Goal: Task Accomplishment & Management: Manage account settings

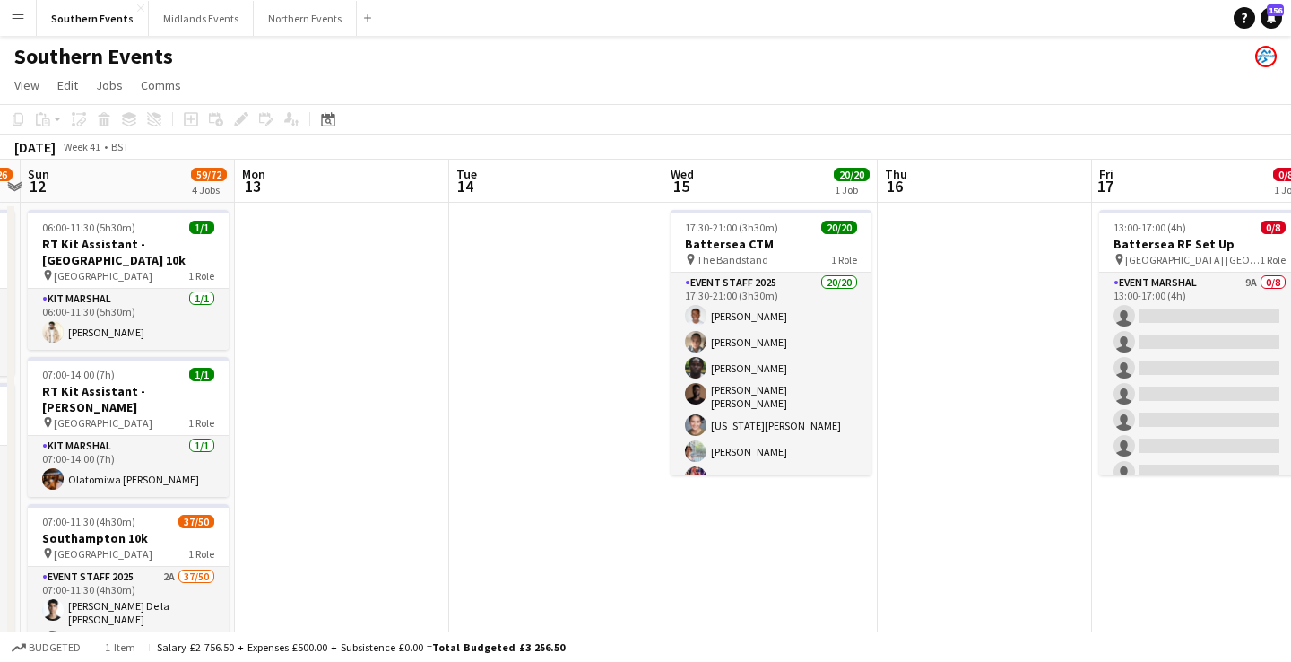
scroll to position [0, 455]
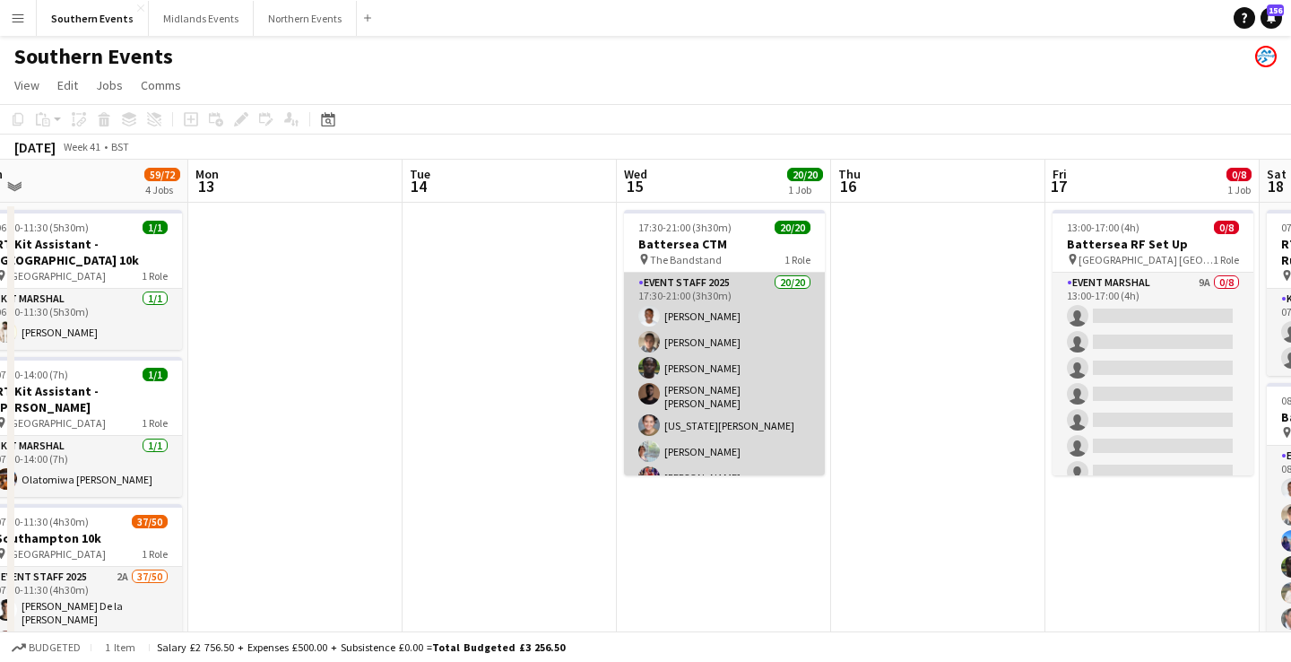
click at [751, 378] on app-card-role "Event Staff 2025 20/20 17:30-21:00 (3h30m) [PERSON_NAME] [PERSON_NAME] [PERSON_…" at bounding box center [724, 558] width 201 height 571
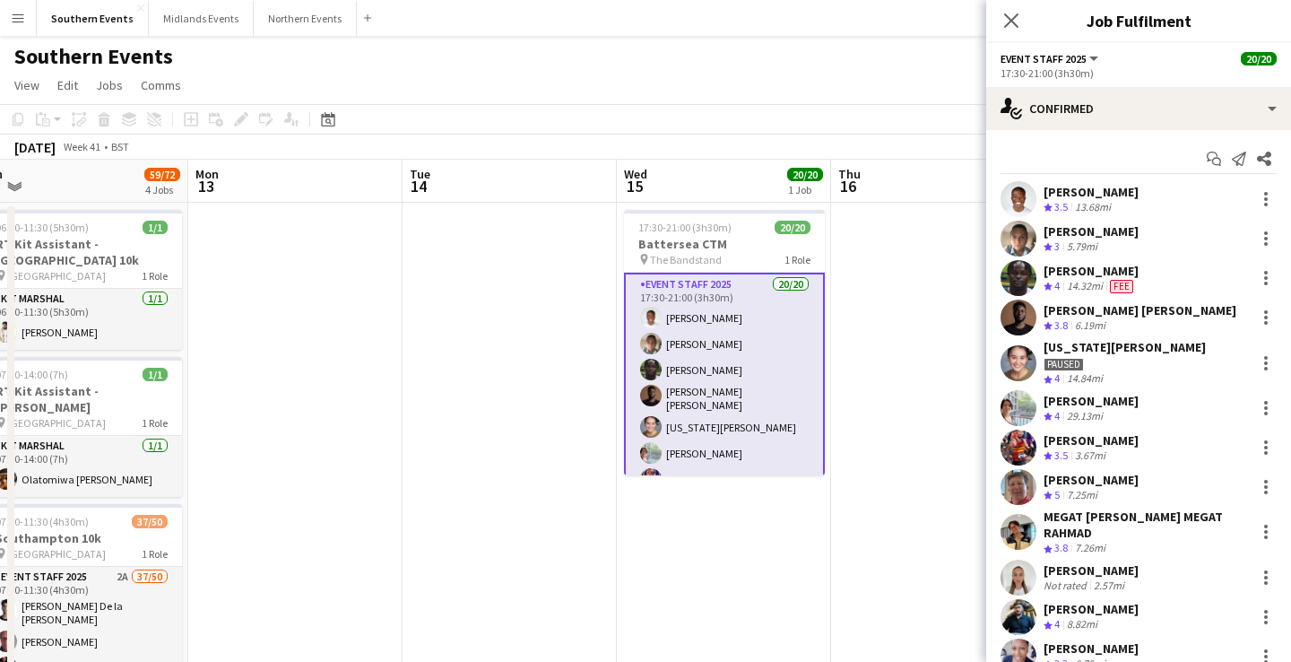
click at [1148, 368] on div "Paused" at bounding box center [1125, 363] width 162 height 16
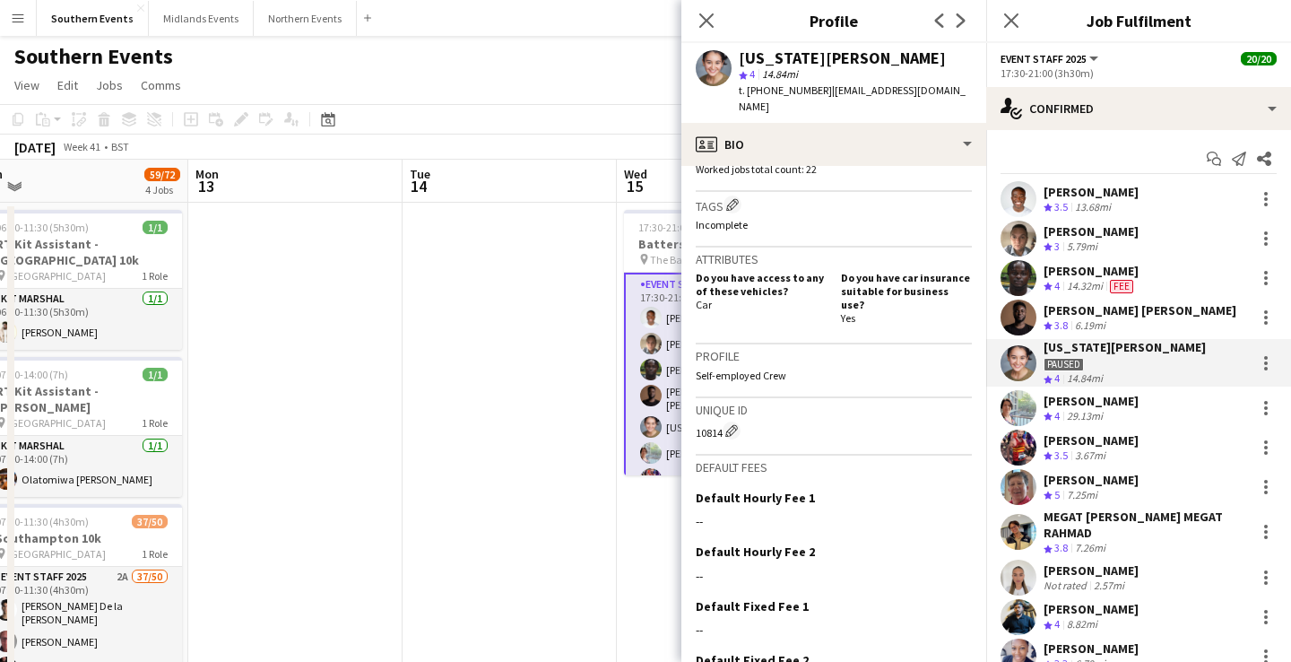
scroll to position [642, 0]
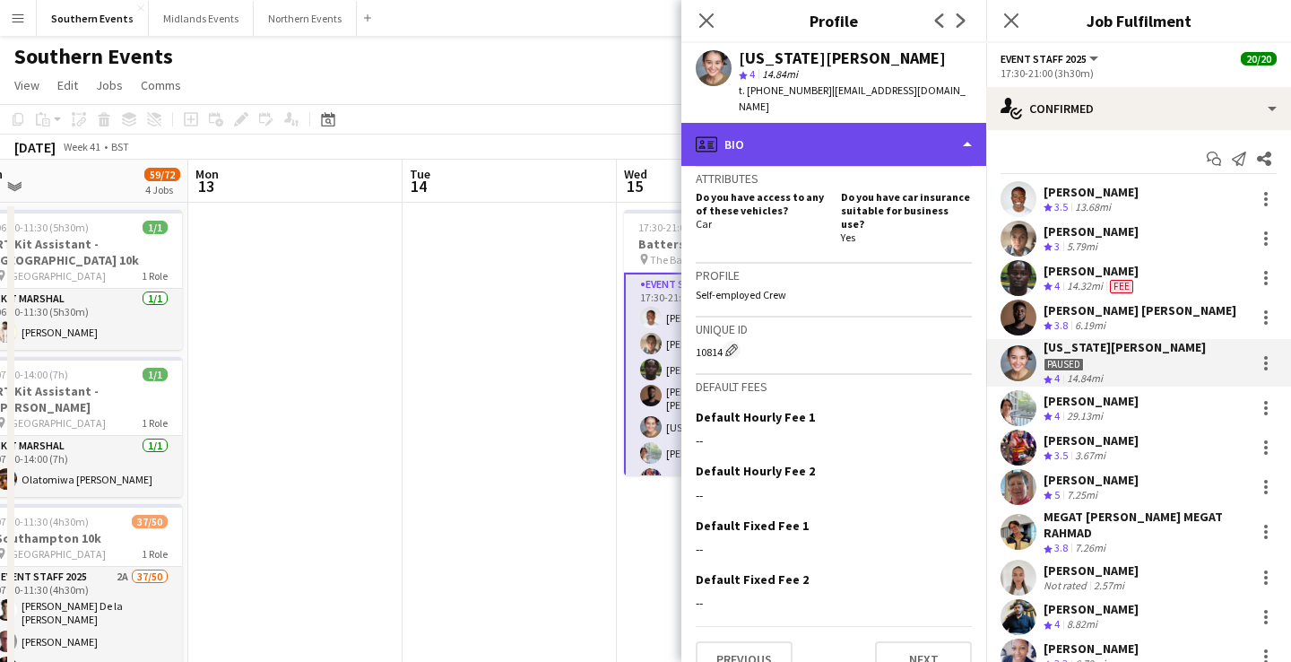
click at [845, 125] on div "profile Bio" at bounding box center [834, 144] width 305 height 43
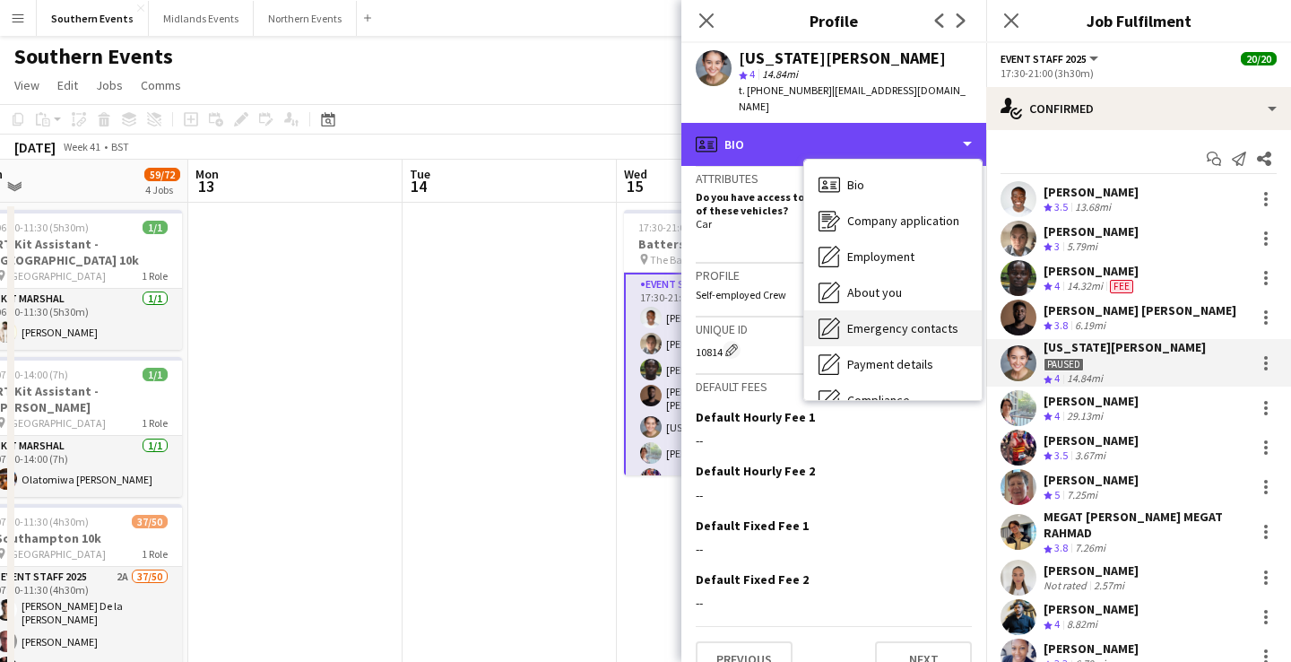
scroll to position [169, 0]
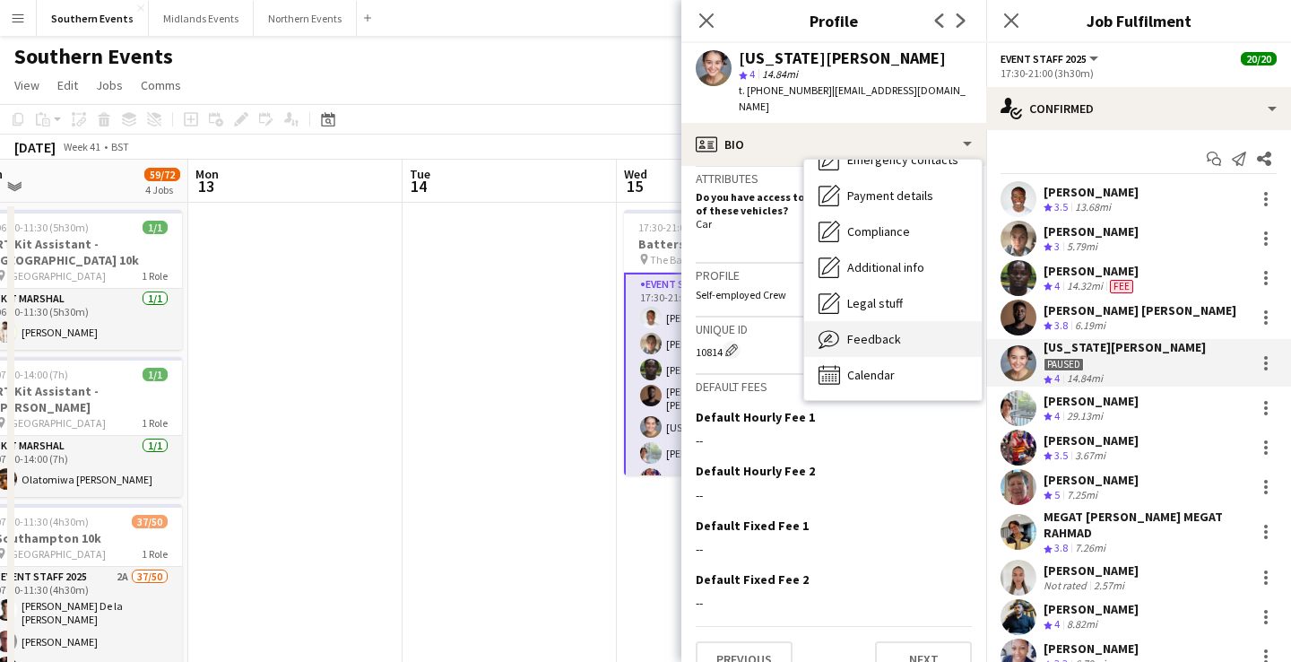
click at [883, 331] on span "Feedback" at bounding box center [874, 339] width 54 height 16
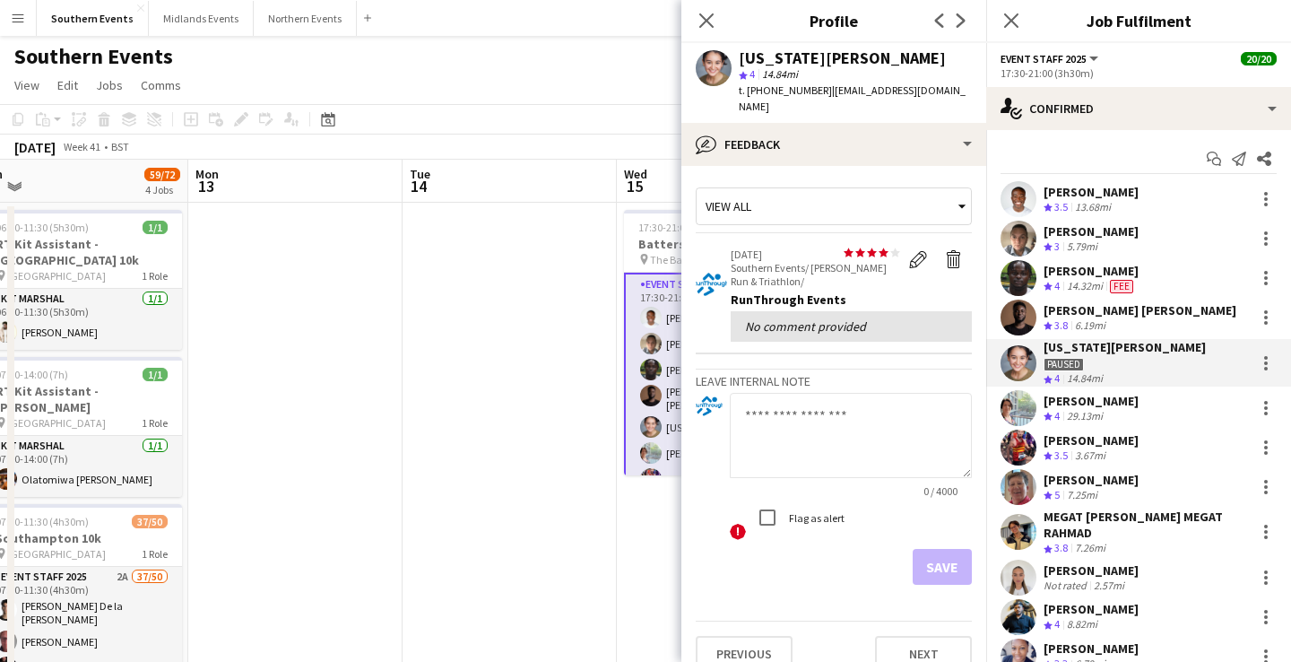
scroll to position [8, 0]
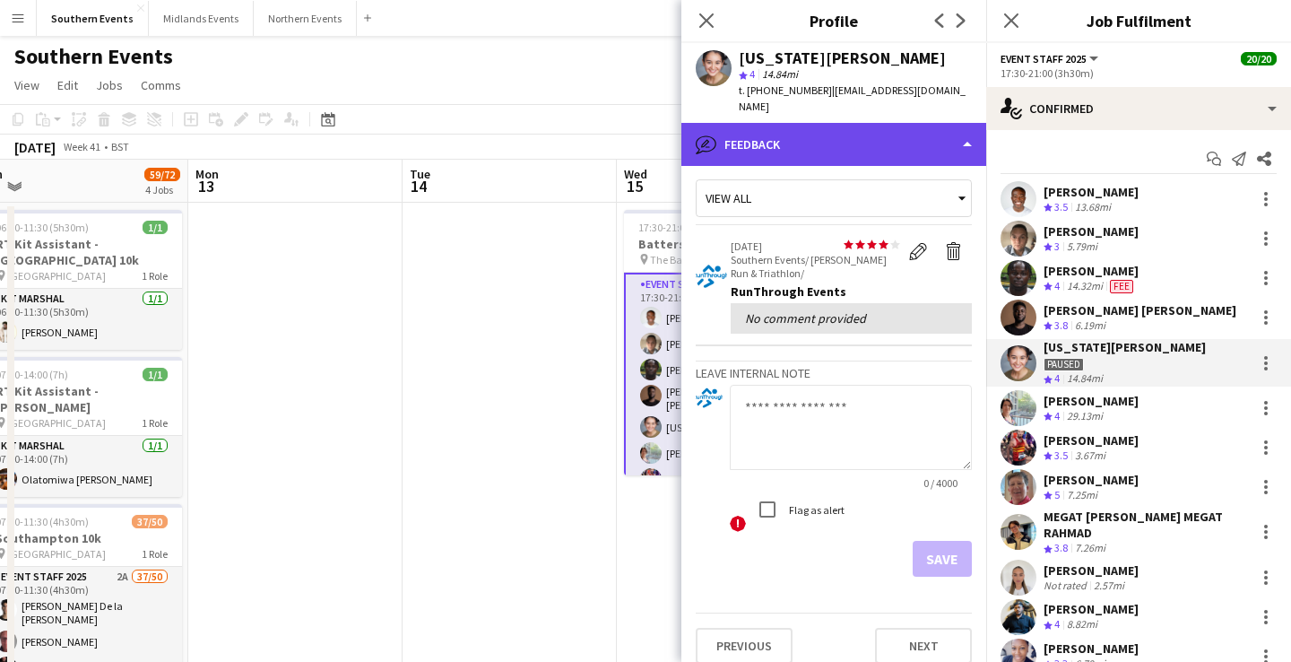
click at [873, 137] on div "bubble-pencil Feedback" at bounding box center [834, 144] width 305 height 43
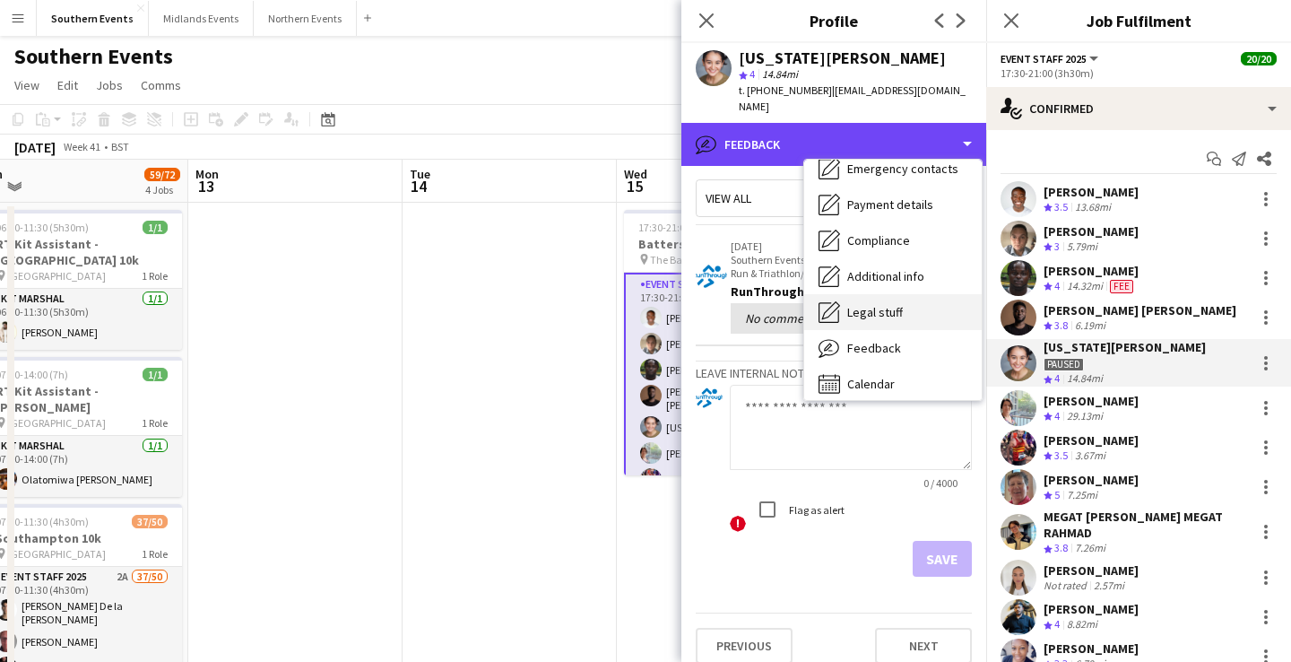
scroll to position [169, 0]
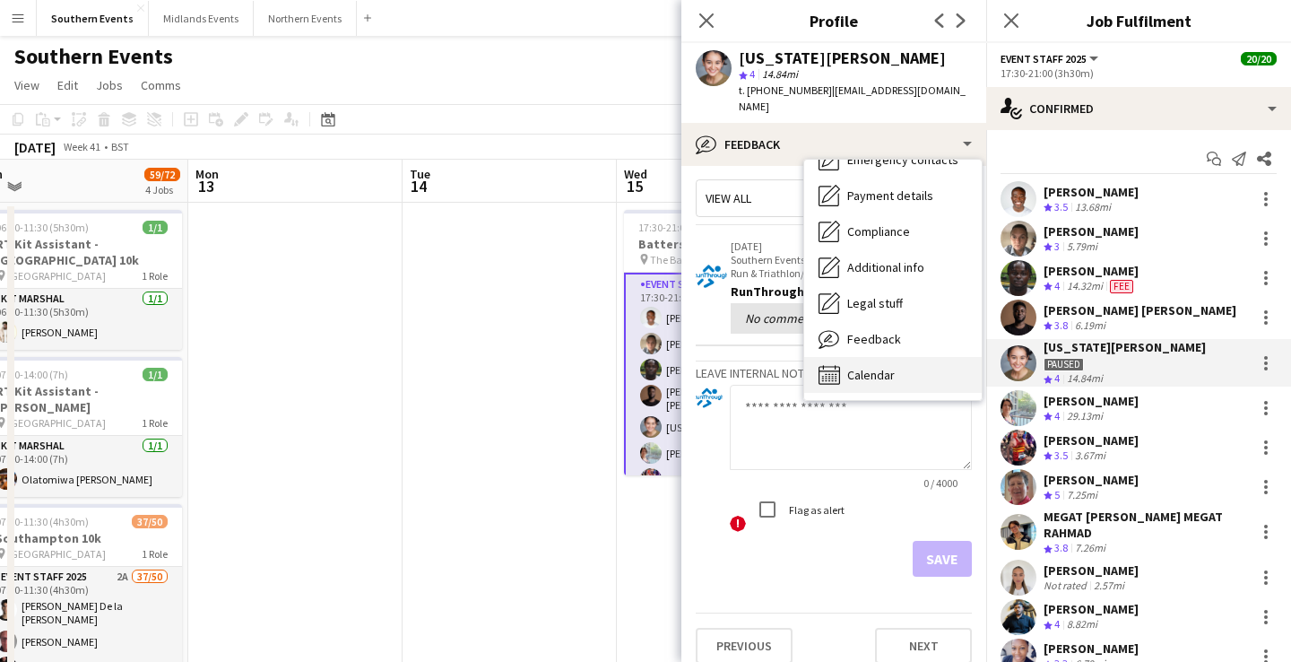
click at [881, 367] on span "Calendar" at bounding box center [871, 375] width 48 height 16
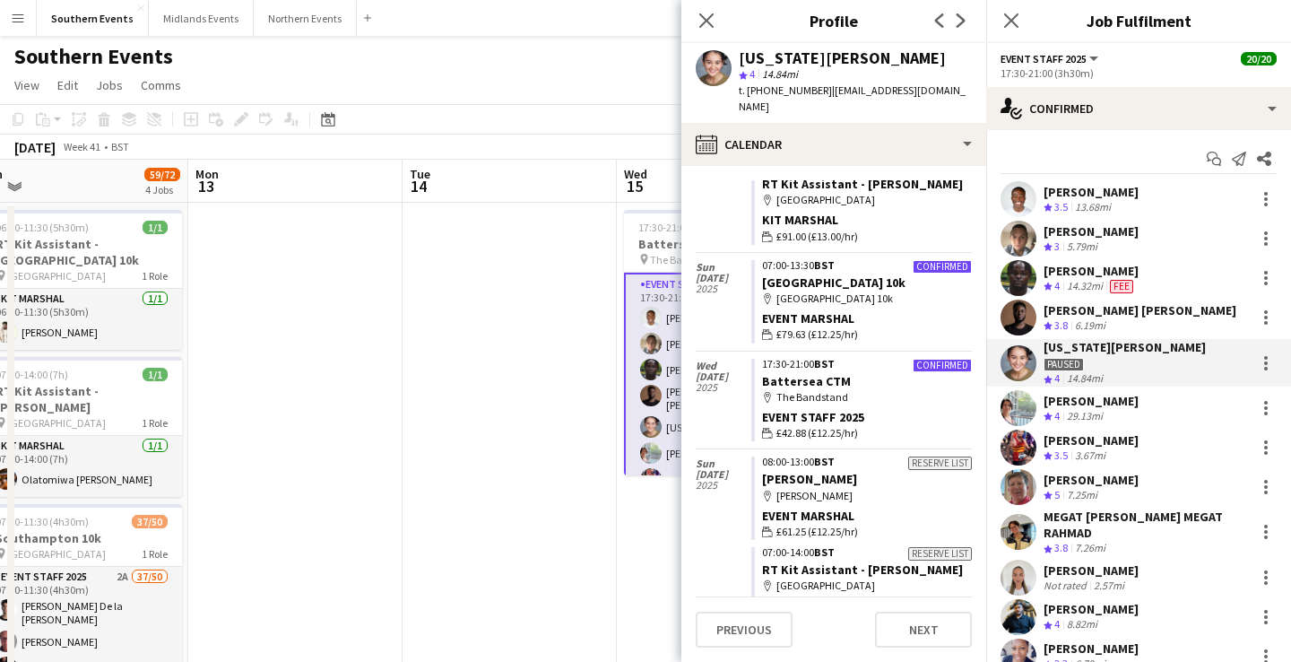
scroll to position [681, 0]
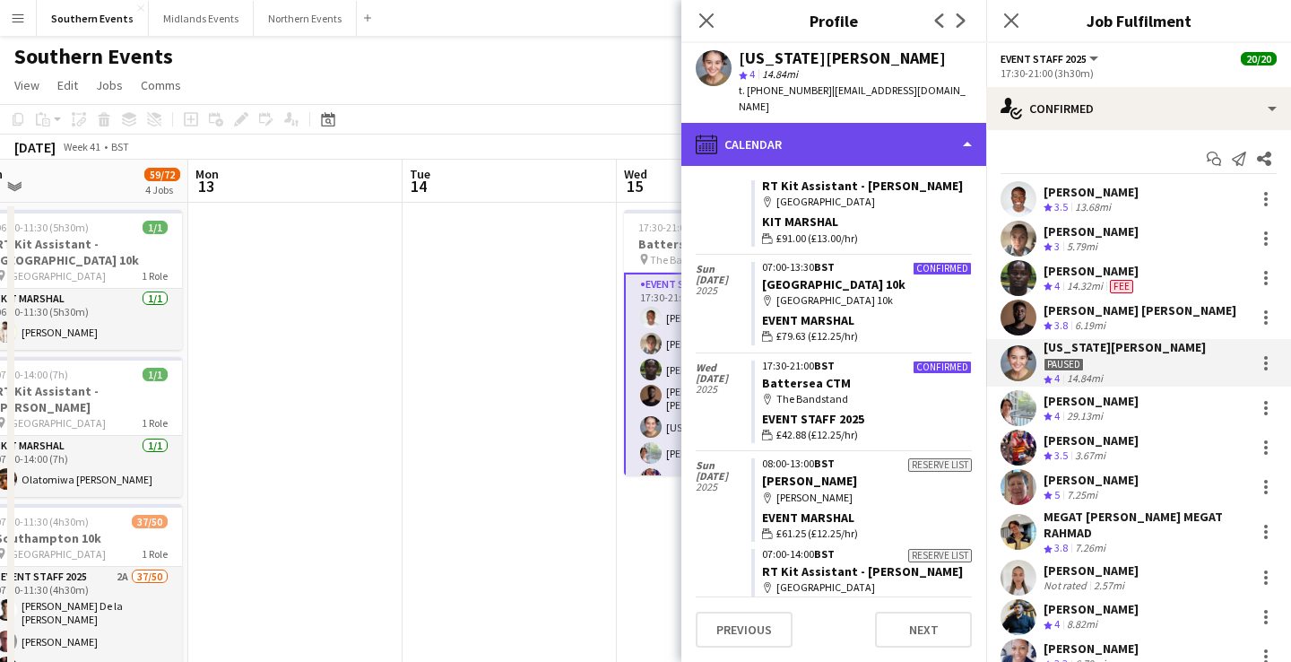
click at [875, 125] on div "calendar-full Calendar" at bounding box center [834, 144] width 305 height 43
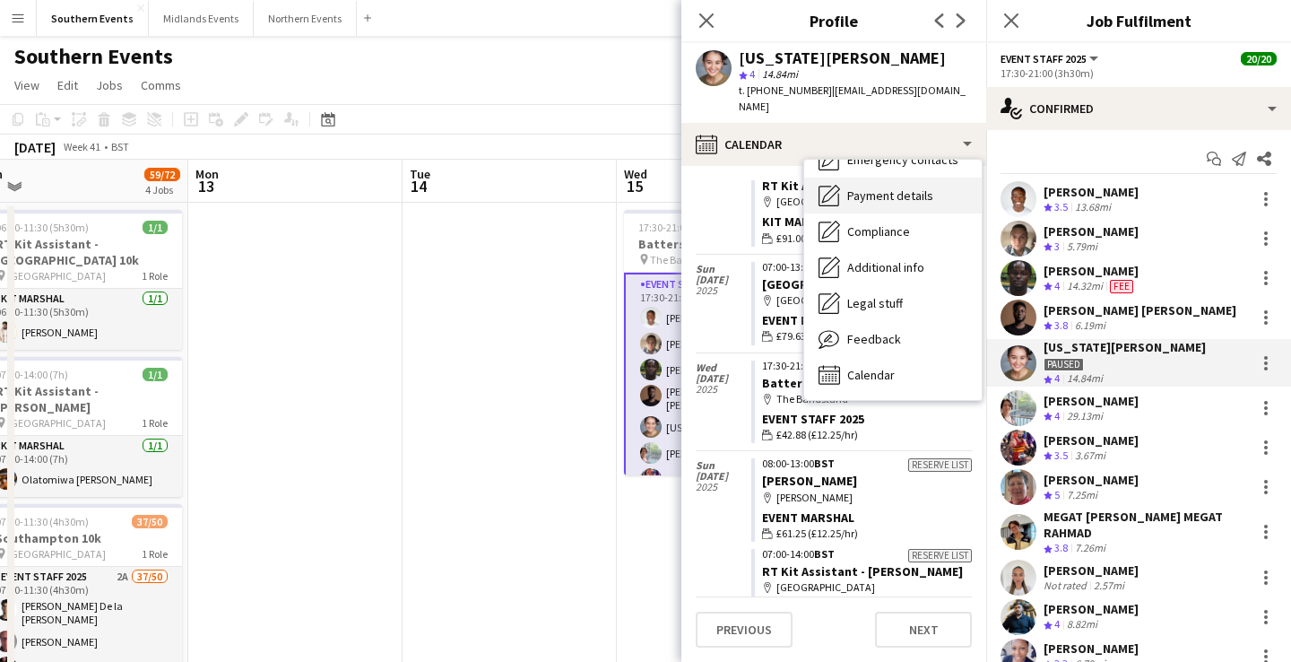
click at [892, 187] on span "Payment details" at bounding box center [890, 195] width 86 height 16
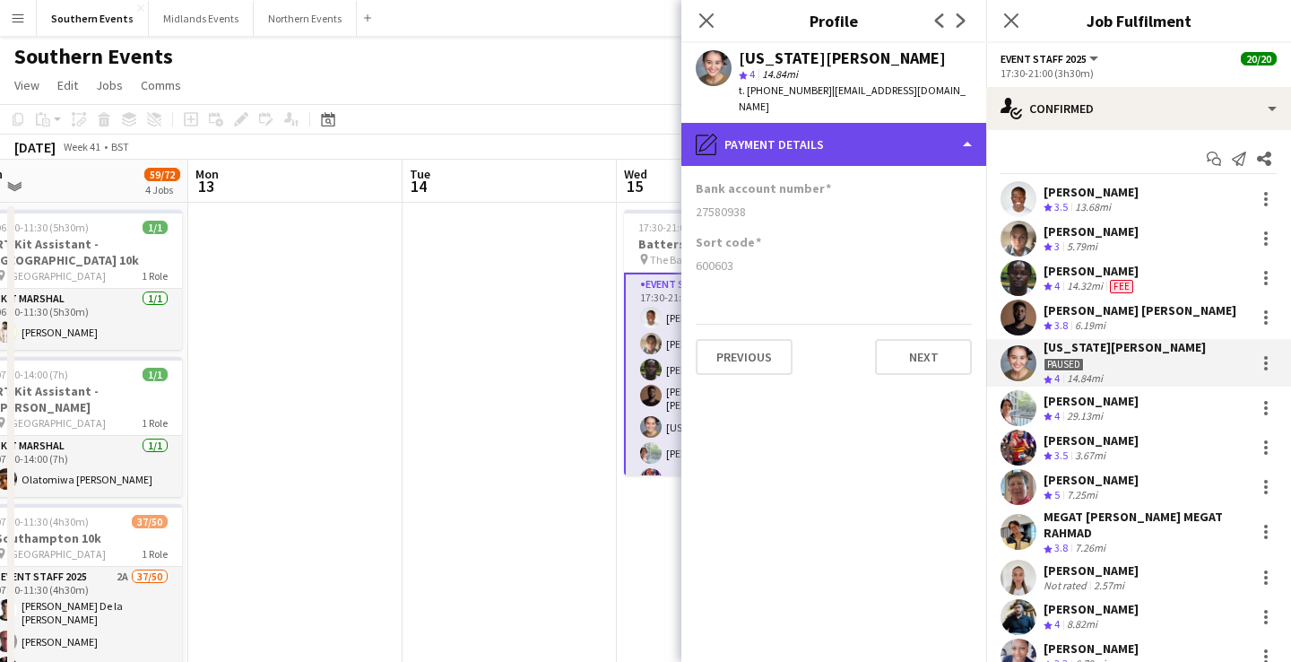
click at [830, 140] on div "pencil4 Payment details" at bounding box center [834, 144] width 305 height 43
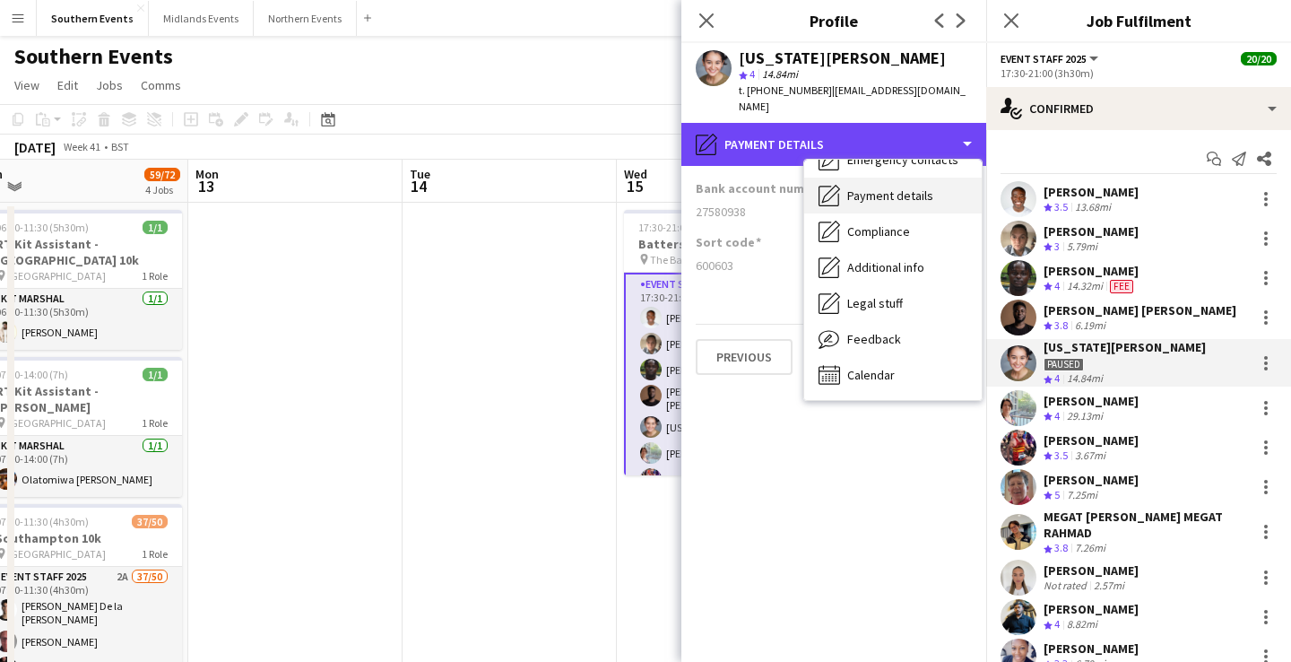
scroll to position [0, 0]
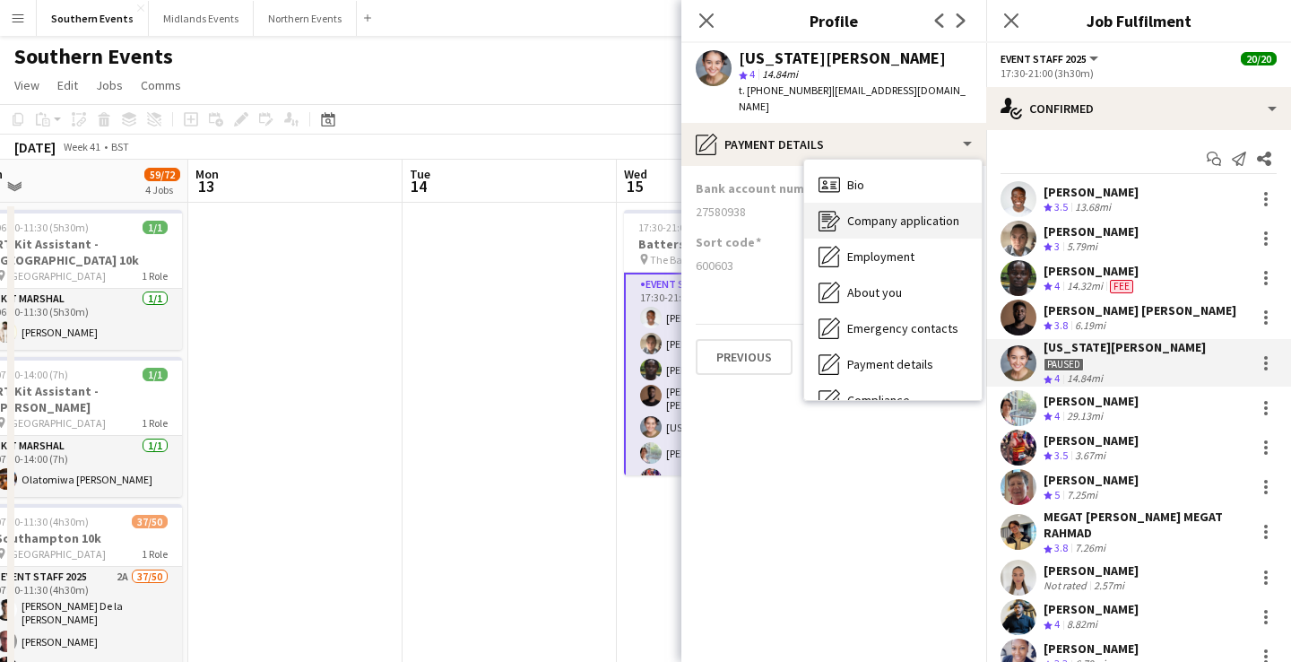
click at [882, 213] on span "Company application" at bounding box center [903, 221] width 112 height 16
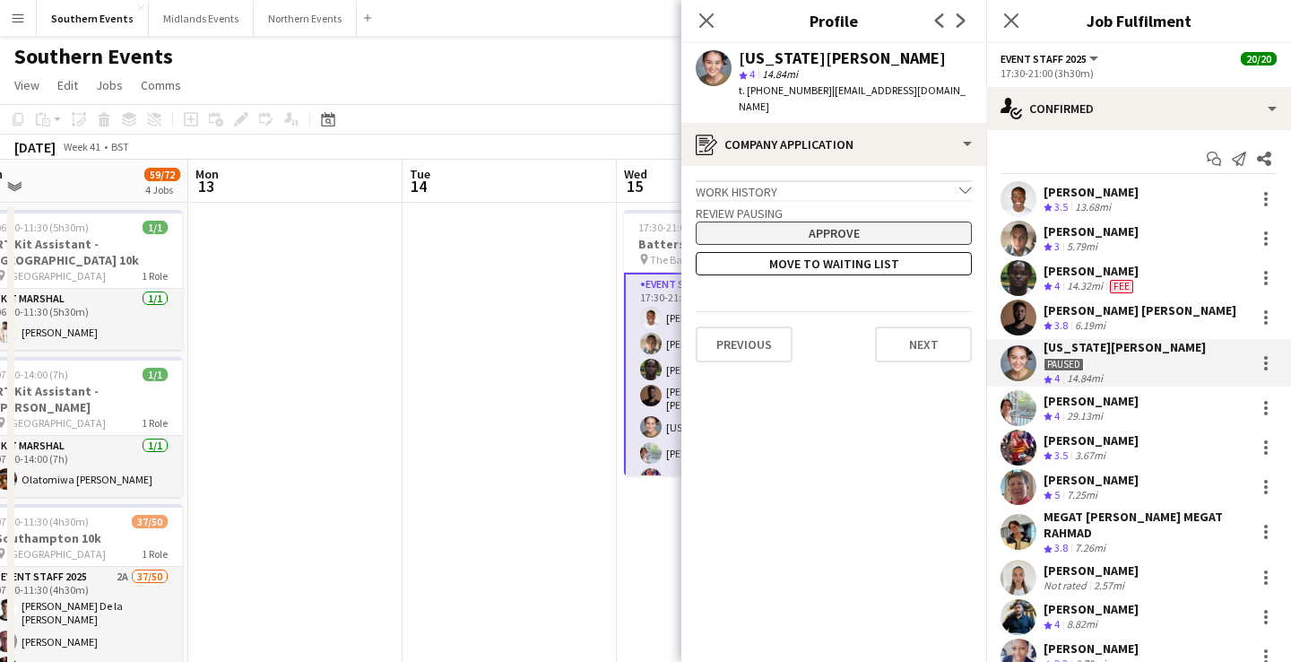
click at [860, 221] on button "Approve" at bounding box center [834, 232] width 276 height 23
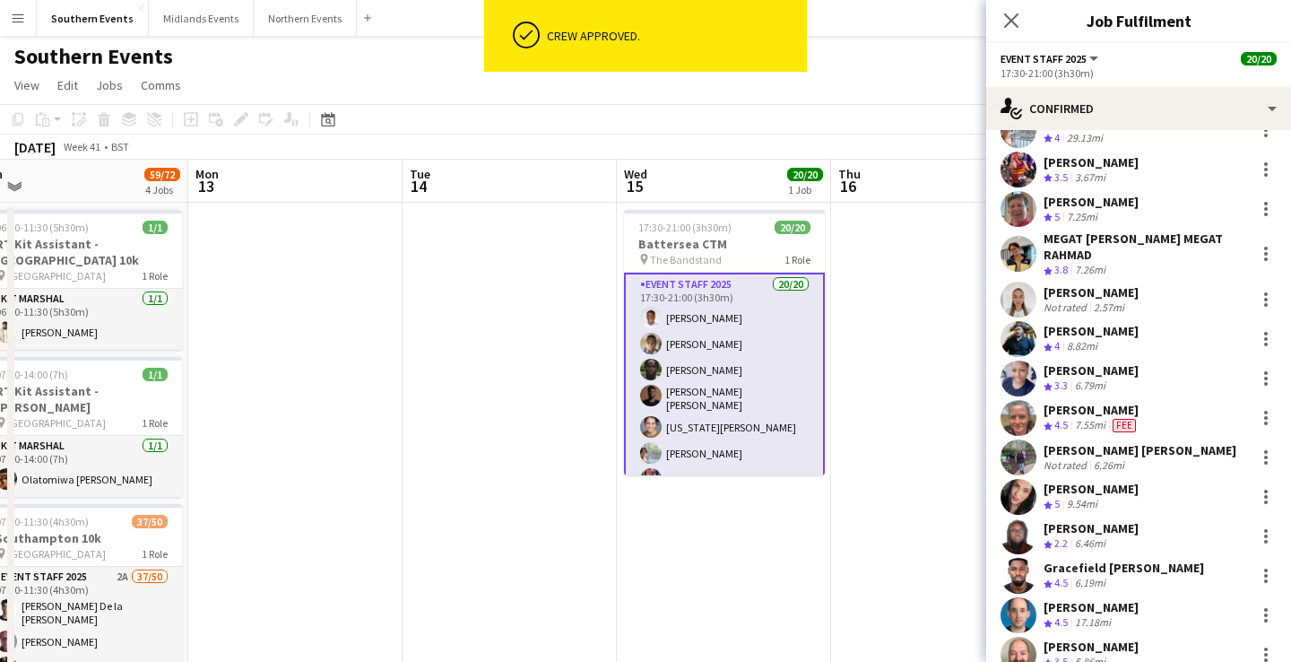
scroll to position [378, 0]
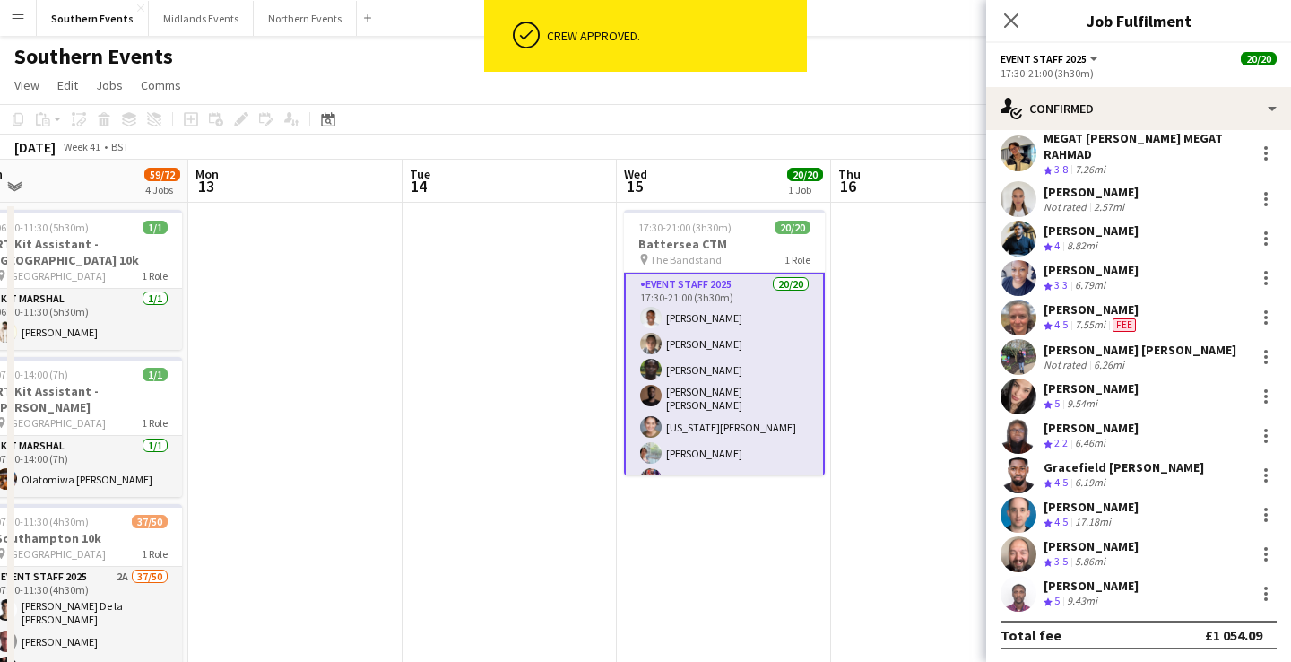
click at [937, 45] on div "Southern Events" at bounding box center [645, 53] width 1291 height 34
